Goal: Information Seeking & Learning: Check status

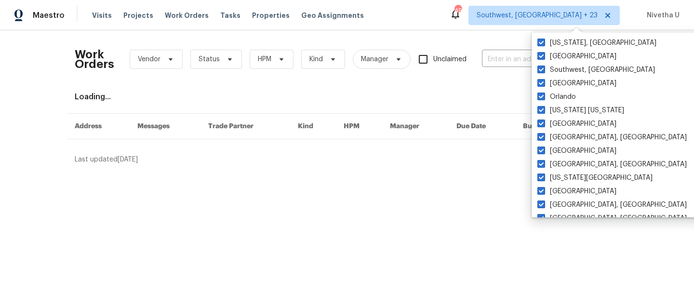
scroll to position [317, 0]
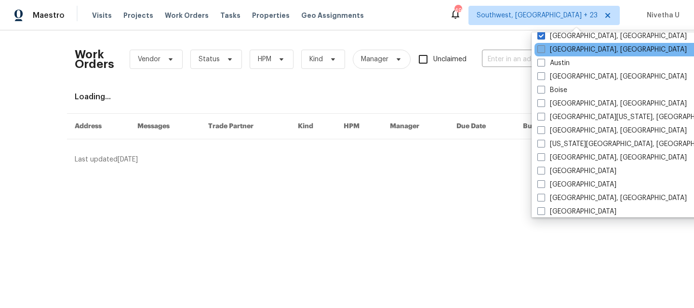
click at [568, 53] on label "[GEOGRAPHIC_DATA], [GEOGRAPHIC_DATA]" at bounding box center [611, 50] width 149 height 10
click at [544, 51] on input "[GEOGRAPHIC_DATA], [GEOGRAPHIC_DATA]" at bounding box center [540, 48] width 6 height 6
checkbox input "true"
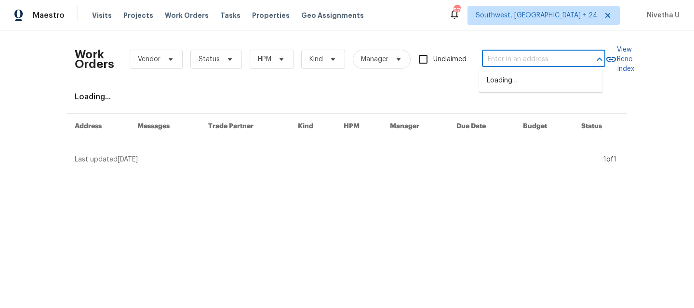
click at [488, 55] on input "text" at bounding box center [530, 59] width 96 height 15
paste input "[STREET_ADDRESS]"
type input "[STREET_ADDRESS]"
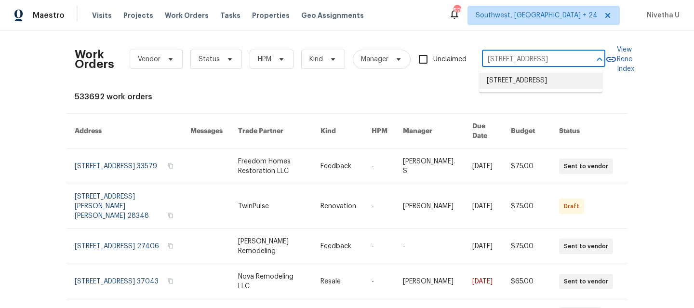
click at [513, 88] on li "[STREET_ADDRESS]" at bounding box center [540, 81] width 123 height 16
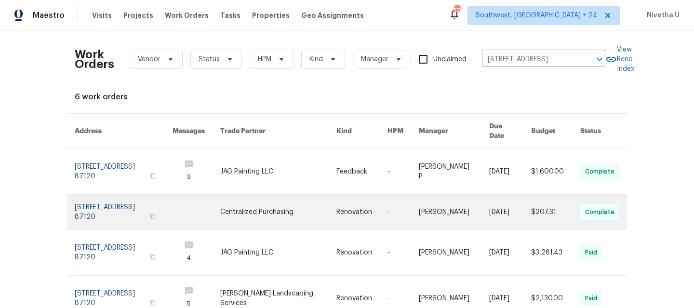
scroll to position [85, 0]
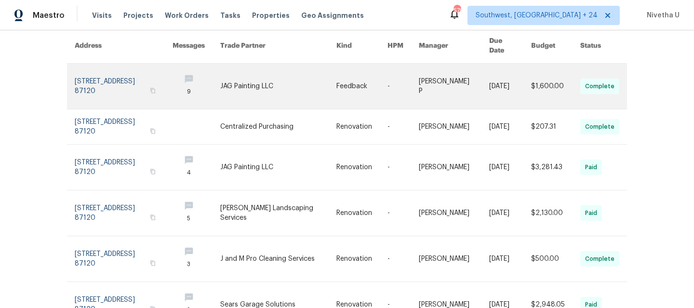
click at [98, 89] on link at bounding box center [124, 86] width 98 height 45
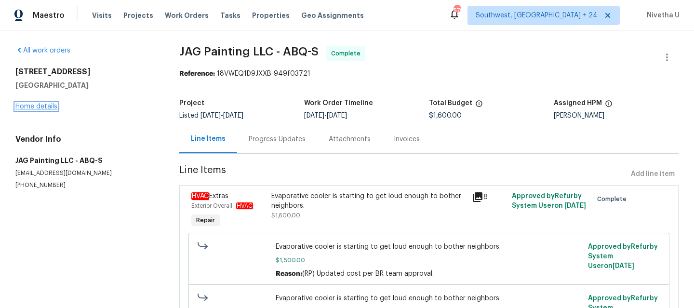
click at [27, 107] on link "Home details" at bounding box center [36, 106] width 42 height 7
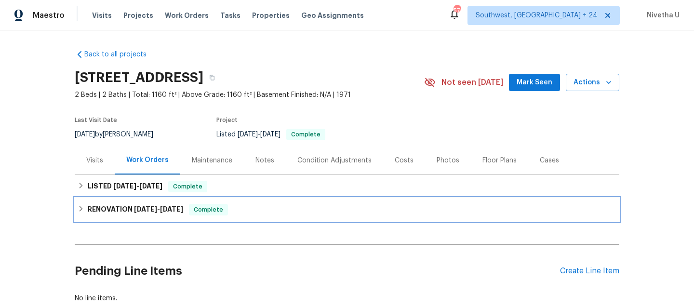
click at [223, 205] on span "Complete" at bounding box center [208, 210] width 37 height 10
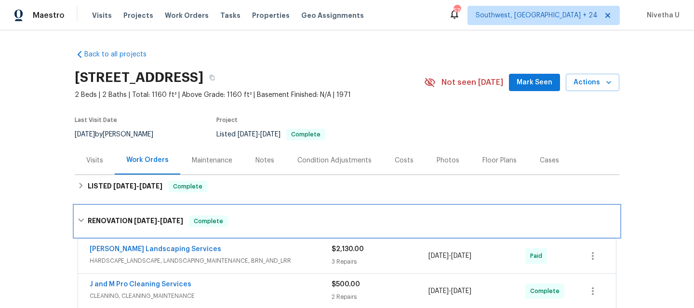
click at [224, 214] on div "RENOVATION [DATE] - [DATE] Complete" at bounding box center [347, 221] width 545 height 31
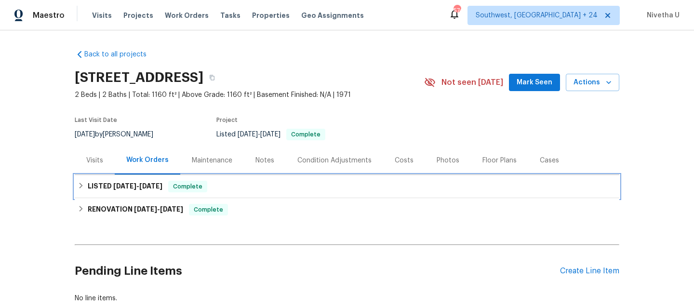
click at [220, 188] on div "LISTED [DATE] - [DATE] Complete" at bounding box center [347, 187] width 539 height 12
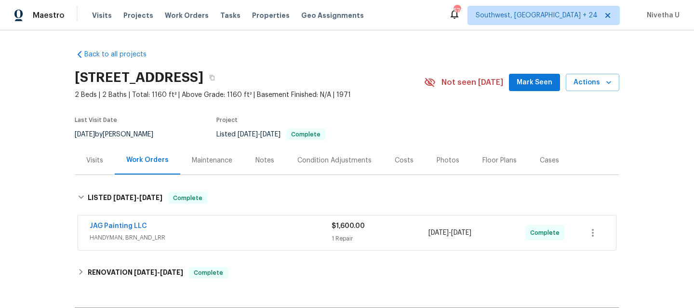
click at [235, 231] on div "JAG Painting LLC" at bounding box center [211, 227] width 242 height 12
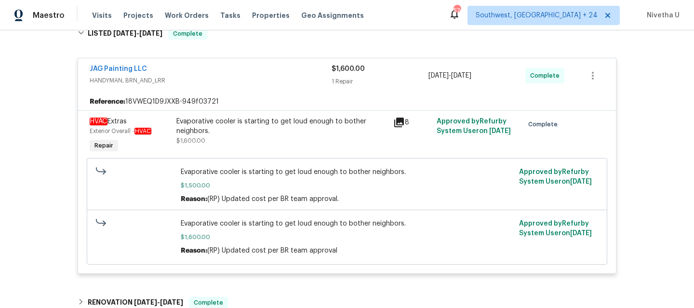
scroll to position [152, 0]
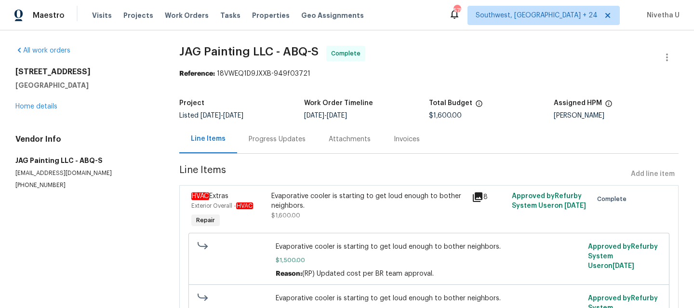
click at [266, 137] on div "Progress Updates" at bounding box center [277, 139] width 57 height 10
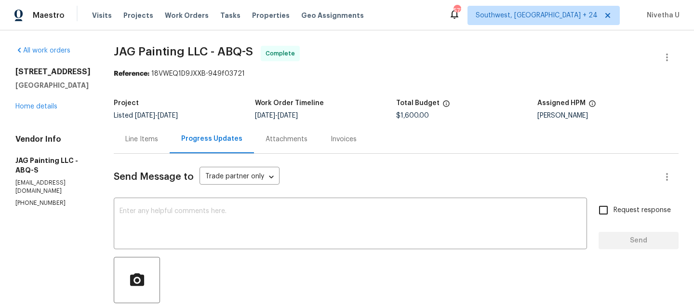
click at [322, 145] on div "Invoices" at bounding box center [343, 139] width 49 height 28
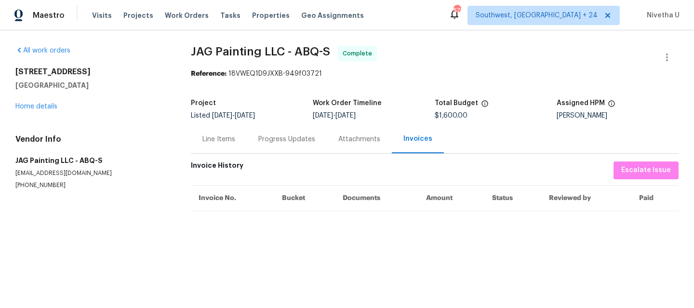
click at [338, 143] on div "Attachments" at bounding box center [359, 139] width 42 height 10
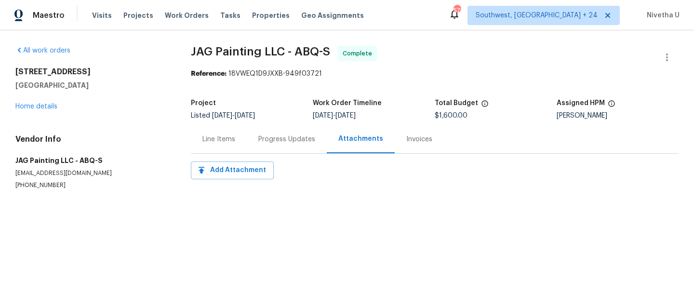
click at [290, 142] on div "Progress Updates" at bounding box center [286, 139] width 57 height 10
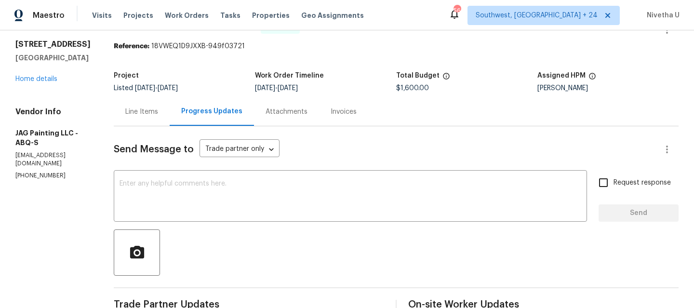
scroll to position [27, 0]
click at [147, 110] on div "Line Items" at bounding box center [141, 113] width 33 height 10
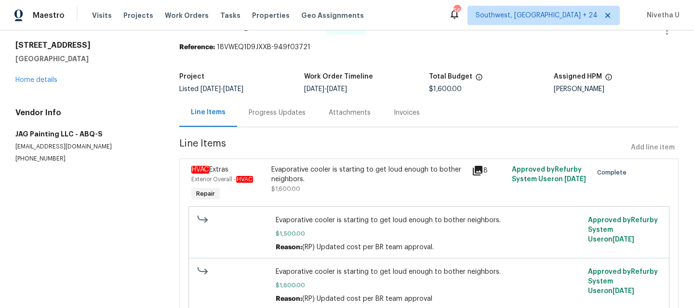
scroll to position [65, 0]
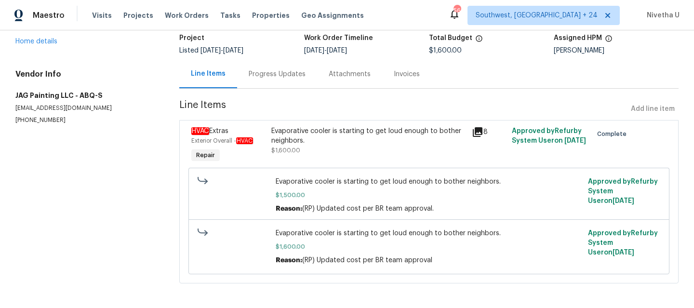
click at [262, 80] on div "Progress Updates" at bounding box center [277, 74] width 80 height 28
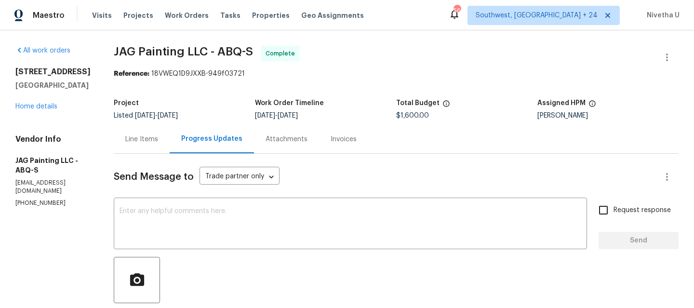
click at [165, 146] on div "Line Items" at bounding box center [142, 139] width 56 height 28
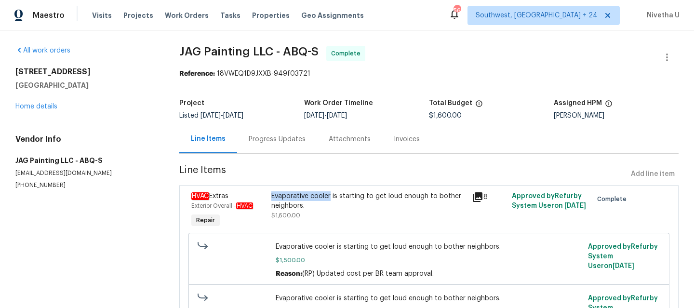
drag, startPoint x: 268, startPoint y: 197, endPoint x: 326, endPoint y: 198, distance: 57.9
click at [326, 198] on div "Evaporative cooler is starting to get loud enough to bother neighbors." at bounding box center [368, 200] width 195 height 19
copy div "Evaporative cooler"
click at [43, 108] on link "Home details" at bounding box center [36, 106] width 42 height 7
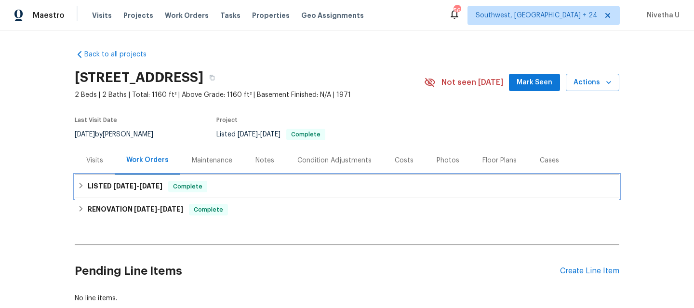
click at [252, 187] on div "LISTED [DATE] - [DATE] Complete" at bounding box center [347, 187] width 539 height 12
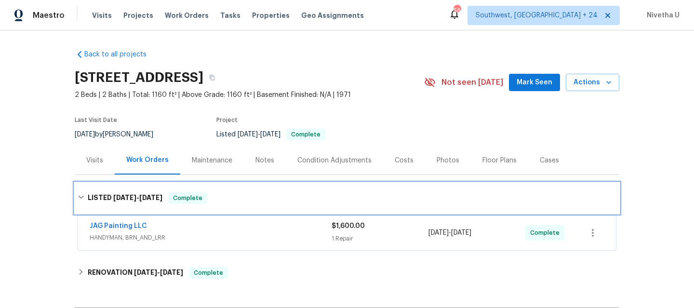
click at [252, 187] on div "LISTED [DATE] - [DATE] Complete" at bounding box center [347, 198] width 545 height 31
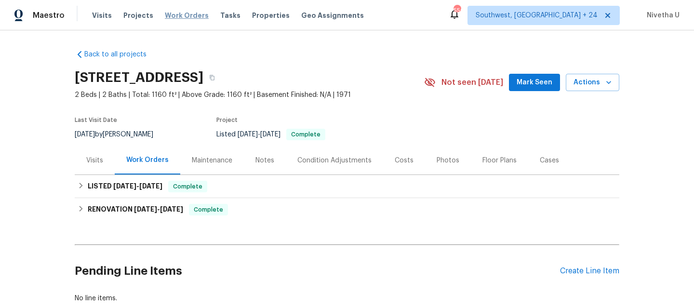
click at [165, 19] on span "Work Orders" at bounding box center [187, 16] width 44 height 10
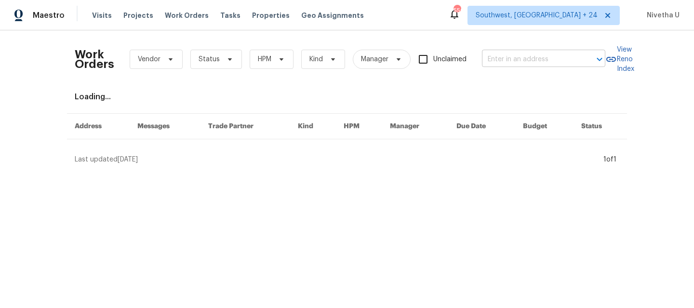
click at [518, 59] on input "text" at bounding box center [530, 59] width 96 height 15
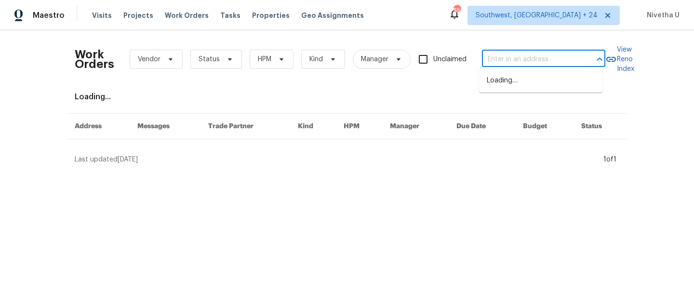
paste input "834 Pine Shoals Ct Atlanta, GA 30349"
type input "834 Pine Shoals Ct Atlanta, GA 30349"
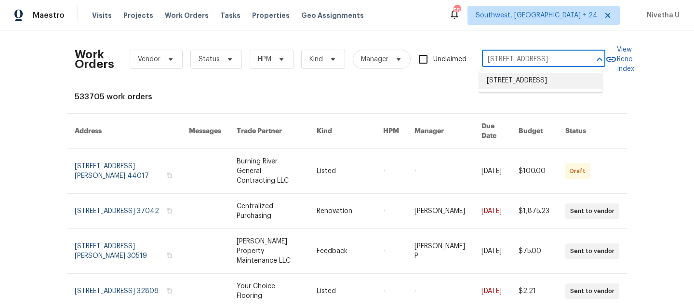
click at [530, 87] on li "834 Pine Shoals Ct, Atlanta, GA 30349" at bounding box center [540, 81] width 123 height 16
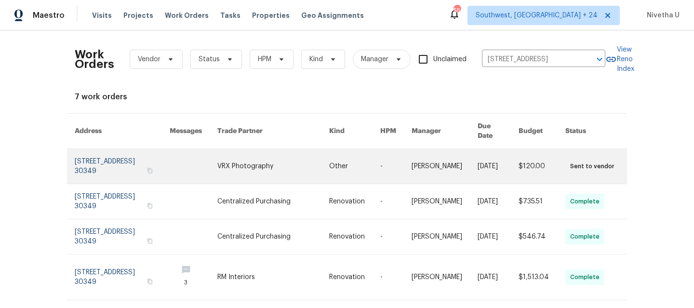
click at [114, 163] on link at bounding box center [122, 166] width 95 height 35
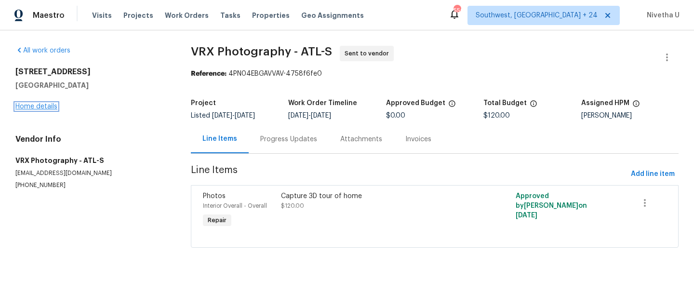
click at [34, 107] on link "Home details" at bounding box center [36, 106] width 42 height 7
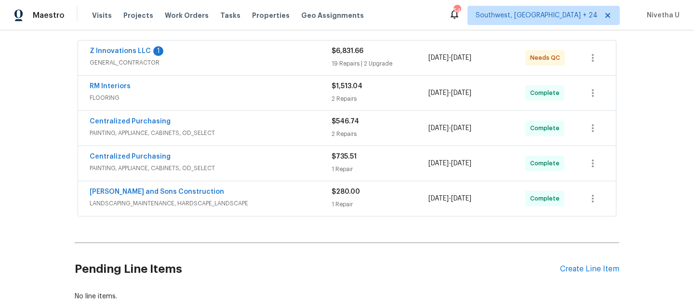
scroll to position [285, 0]
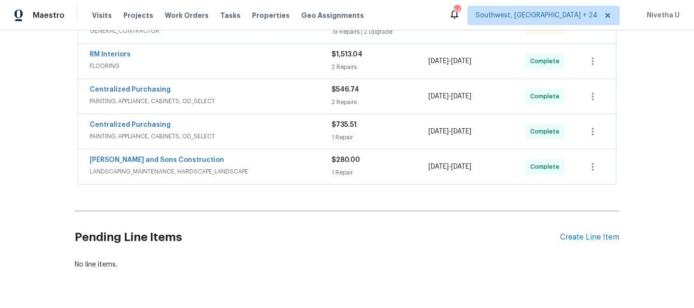
click at [290, 170] on span "LANDSCAPING_MAINTENANCE, HARDSCAPE_LANDSCAPE" at bounding box center [211, 172] width 242 height 10
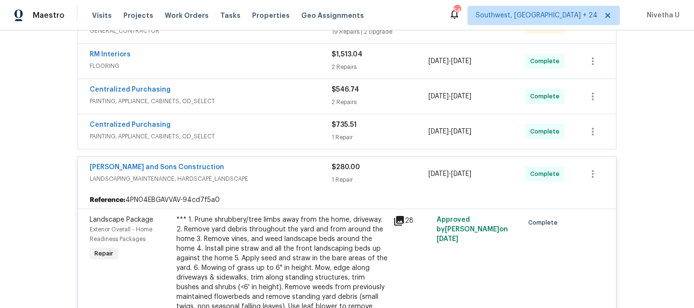
click at [272, 134] on span "PAINTING, APPLIANCE, CABINETS, OD_SELECT" at bounding box center [211, 137] width 242 height 10
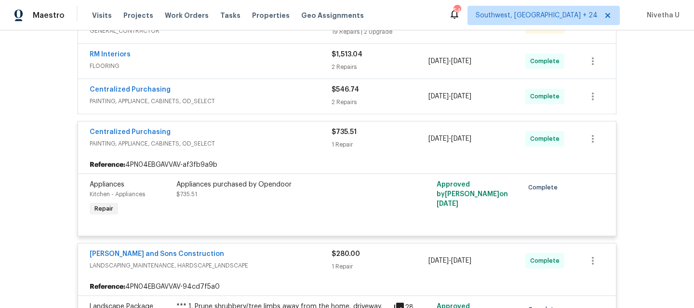
click at [271, 96] on span "PAINTING, APPLIANCE, CABINETS, OD_SELECT" at bounding box center [211, 101] width 242 height 10
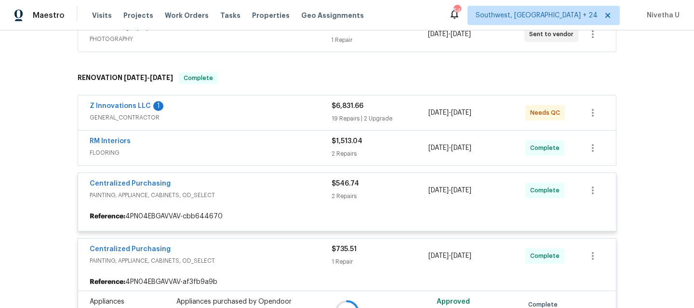
scroll to position [198, 0]
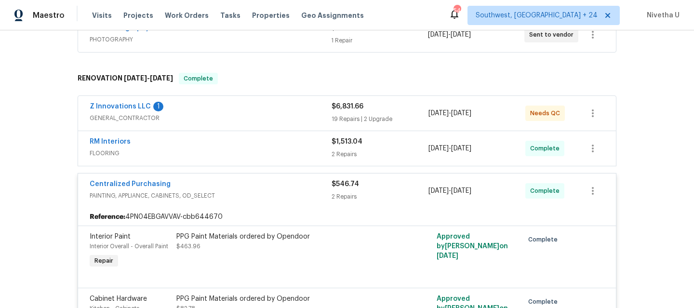
click at [260, 155] on span "FLOORING" at bounding box center [211, 153] width 242 height 10
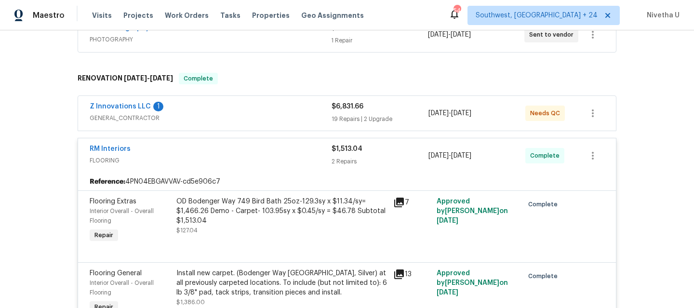
click at [268, 113] on span "GENERAL_CONTRACTOR" at bounding box center [211, 118] width 242 height 10
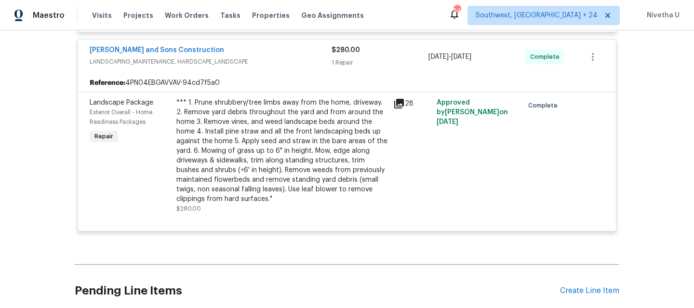
scroll to position [3104, 0]
click at [300, 67] on span "LANDSCAPING_MAINTENANCE, HARDSCAPE_LANDSCAPE" at bounding box center [211, 62] width 242 height 10
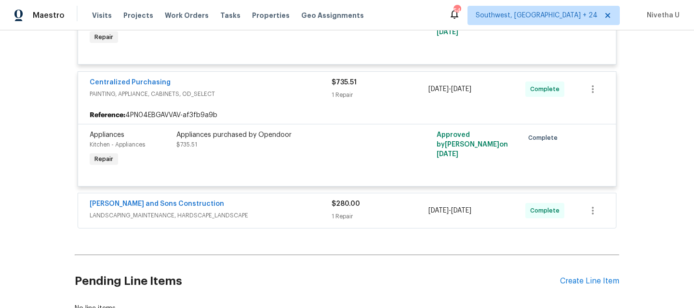
scroll to position [2912, 0]
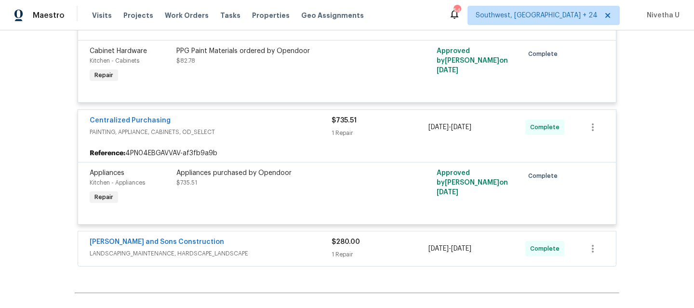
click at [279, 251] on div "Reyes and Sons Construction LANDSCAPING_MAINTENANCE, HARDSCAPE_LANDSCAPE $280.0…" at bounding box center [347, 248] width 538 height 35
click at [280, 249] on div "Reyes and Sons Construction" at bounding box center [211, 243] width 242 height 12
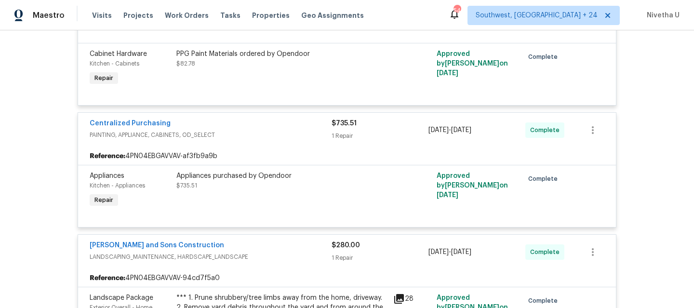
scroll to position [2908, 0]
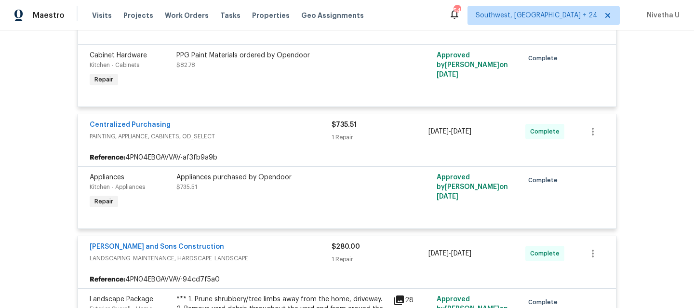
click at [280, 254] on div "Reyes and Sons Construction" at bounding box center [211, 248] width 242 height 12
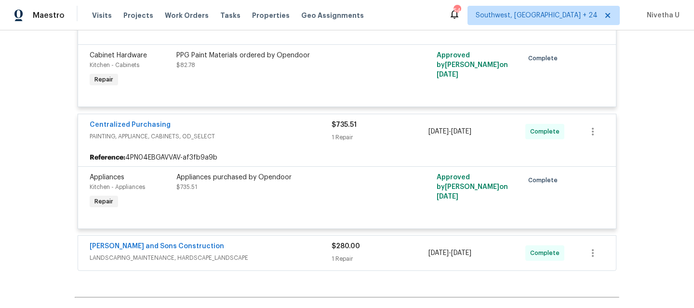
click at [276, 141] on span "PAINTING, APPLIANCE, CABINETS, OD_SELECT" at bounding box center [211, 137] width 242 height 10
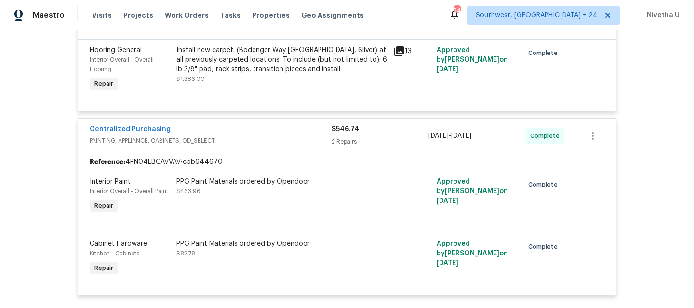
click at [275, 146] on span "PAINTING, APPLIANCE, CABINETS, OD_SELECT" at bounding box center [211, 141] width 242 height 10
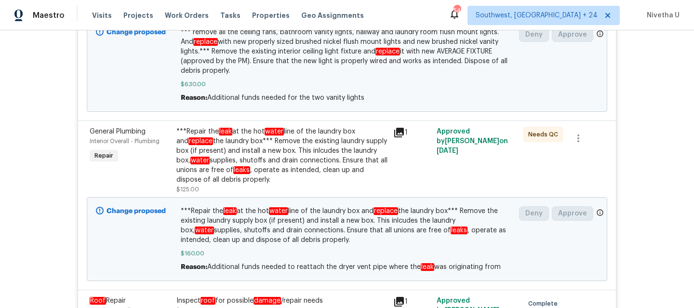
scroll to position [549, 0]
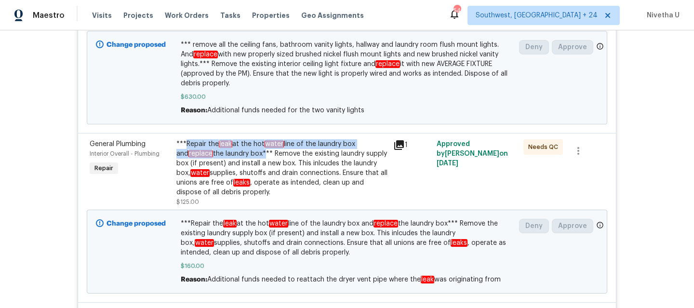
drag, startPoint x: 181, startPoint y: 145, endPoint x: 248, endPoint y: 158, distance: 68.3
click at [248, 158] on div "***Repair the leak at the hot water line of the laundry box and replace the lau…" at bounding box center [281, 168] width 211 height 58
copy div "Repair the leak at the hot water line of the laundry box and replace the laundr…"
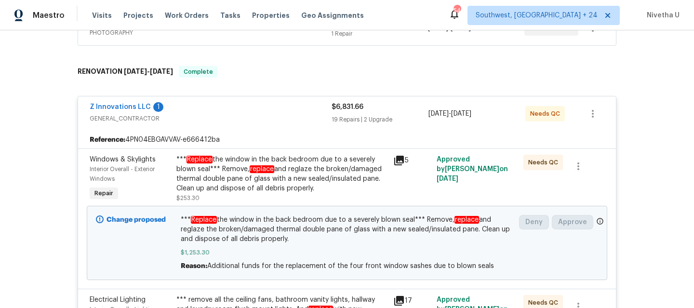
scroll to position [189, 0]
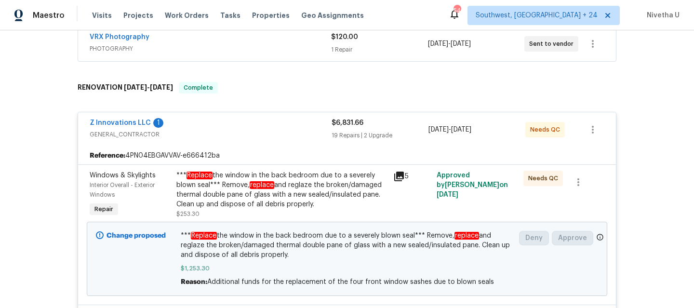
click at [311, 136] on span "GENERAL_CONTRACTOR" at bounding box center [211, 135] width 242 height 10
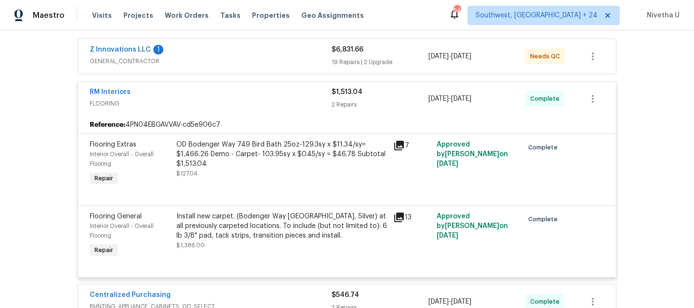
scroll to position [260, 0]
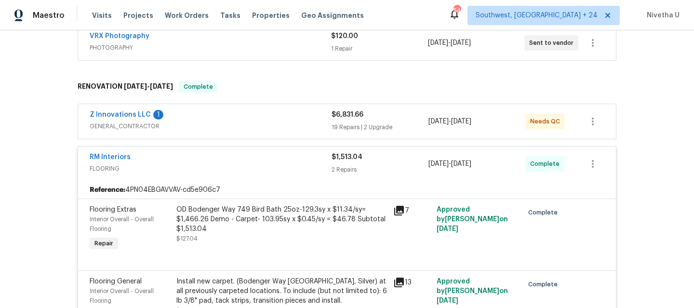
click at [242, 156] on div "RM Interiors" at bounding box center [211, 158] width 242 height 12
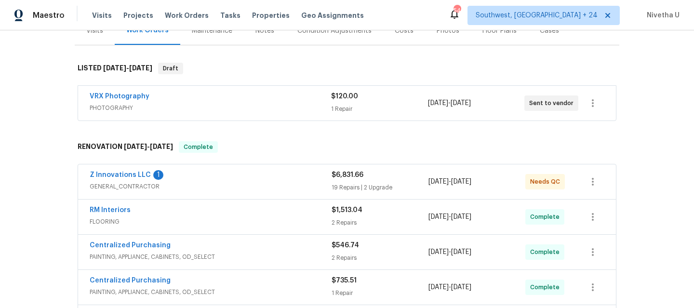
scroll to position [117, 0]
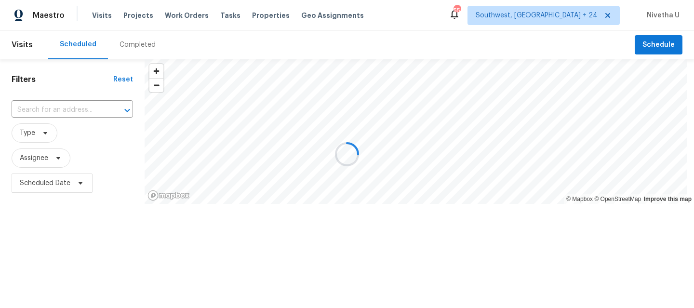
click at [140, 48] on div at bounding box center [347, 154] width 694 height 308
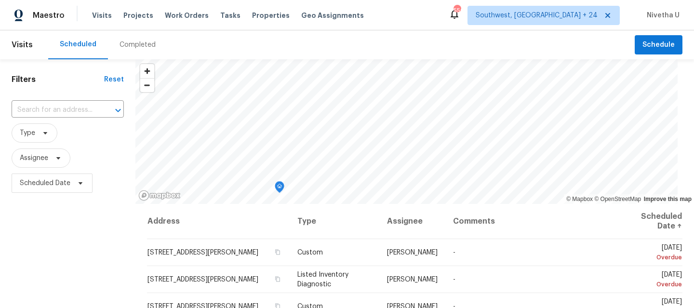
click at [137, 40] on div "Completed" at bounding box center [138, 45] width 36 height 10
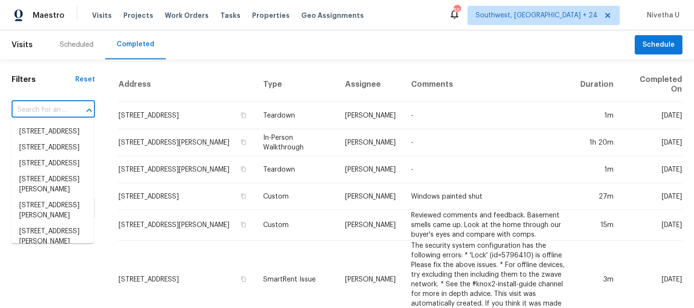
click at [33, 111] on input "text" at bounding box center [40, 110] width 56 height 15
paste input "834 Pine Shoals Ct Atlanta, GA 30349"
type input "834 Pine Shoals Ct Atlanta, GA 30349"
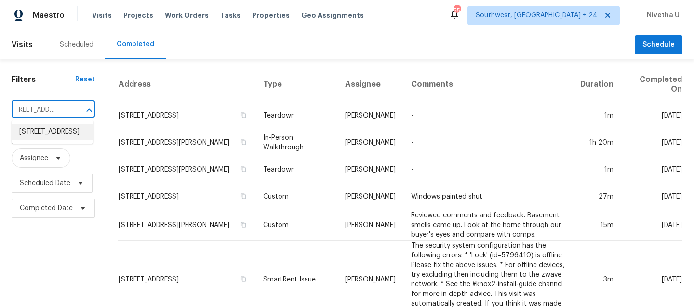
click at [66, 139] on li "834 Pine Shoals Ct, Atlanta, GA 30349" at bounding box center [53, 132] width 82 height 16
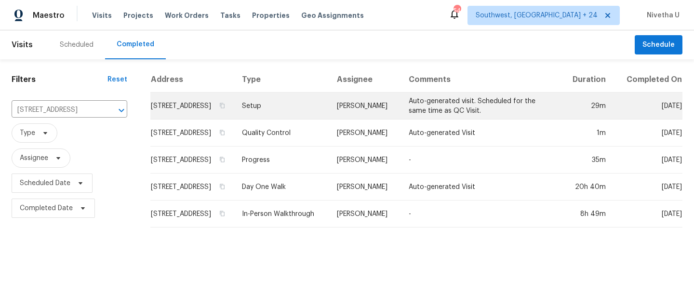
click at [292, 116] on td "Setup" at bounding box center [281, 106] width 95 height 27
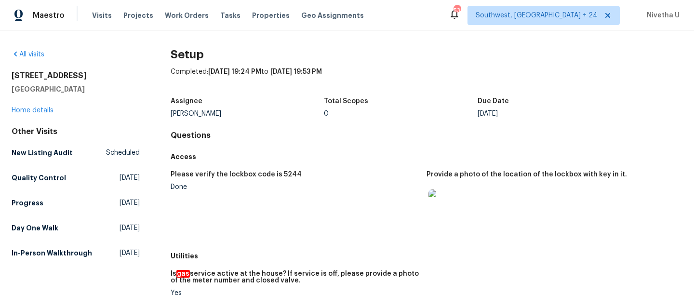
scroll to position [74, 0]
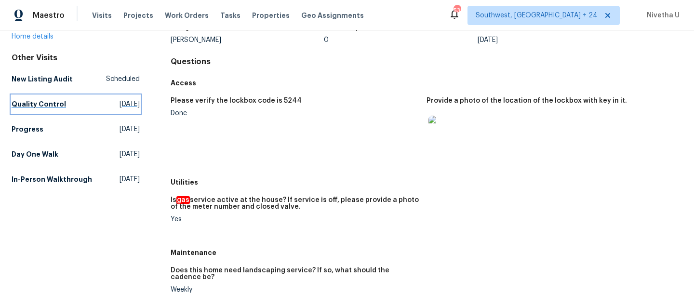
click at [65, 106] on link "Quality Control Thu, Aug 14 2025" at bounding box center [76, 103] width 128 height 17
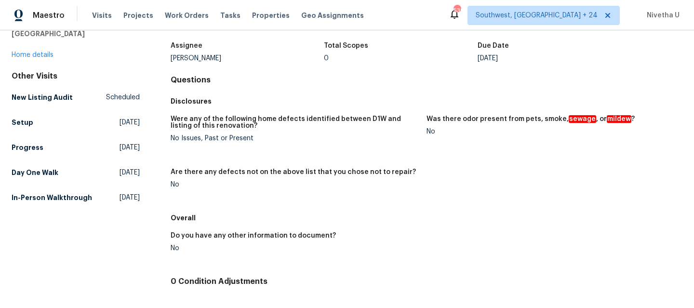
scroll to position [68, 0]
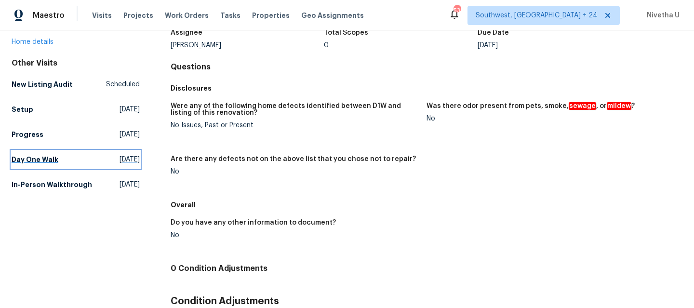
click at [54, 162] on h5 "Day One Walk" at bounding box center [35, 160] width 47 height 10
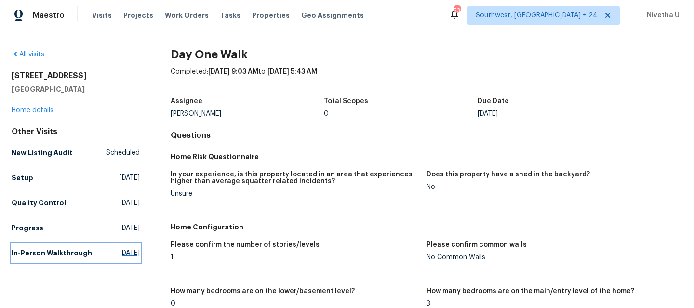
click at [51, 258] on h5 "In-Person Walkthrough" at bounding box center [52, 253] width 80 height 10
